Goal: Information Seeking & Learning: Learn about a topic

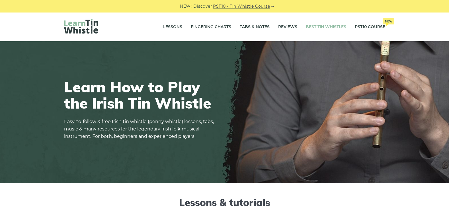
click at [322, 26] on link "Best Tin Whistles" at bounding box center [326, 27] width 40 height 14
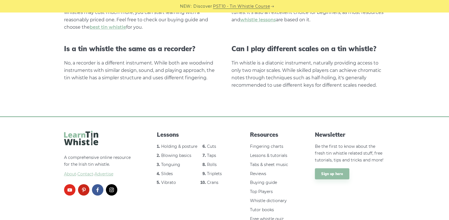
scroll to position [1173, 0]
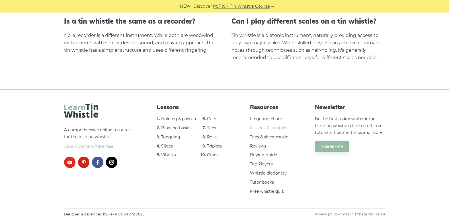
click at [269, 130] on link "Lessons & tutorials" at bounding box center [268, 128] width 37 height 5
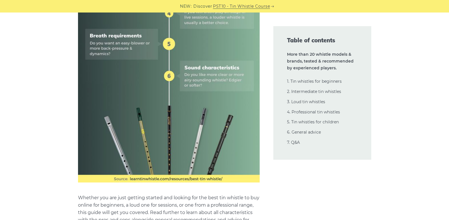
scroll to position [342, 0]
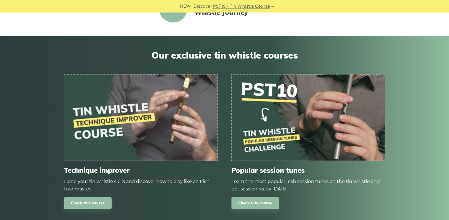
scroll to position [683, 0]
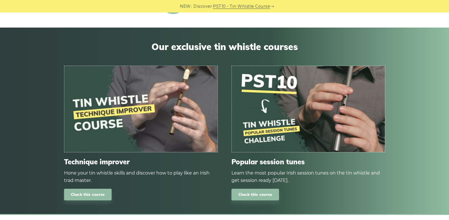
click at [153, 103] on img at bounding box center [140, 109] width 153 height 86
click at [92, 196] on link "Check this course" at bounding box center [88, 195] width 48 height 12
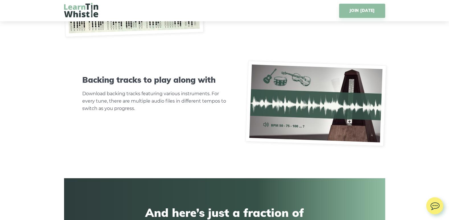
scroll to position [2135, 0]
